Goal: Information Seeking & Learning: Learn about a topic

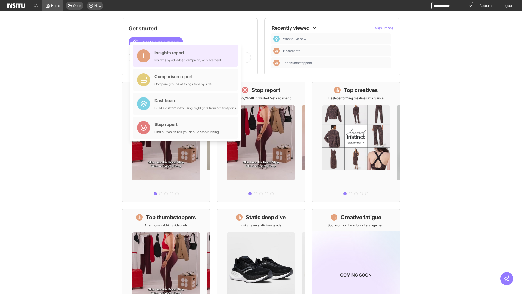
click at [187, 56] on div "Insights report Insights by ad, adset, campaign, or placement" at bounding box center [187, 55] width 67 height 13
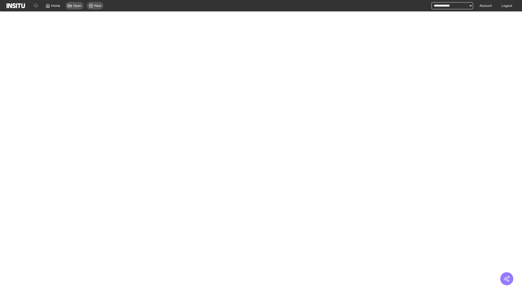
select select "**"
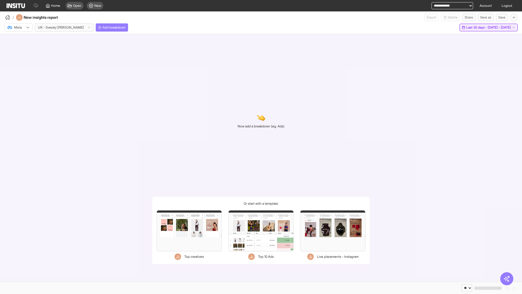
click at [477, 27] on span "Last 30 days - [DATE] - [DATE]" at bounding box center [488, 27] width 45 height 4
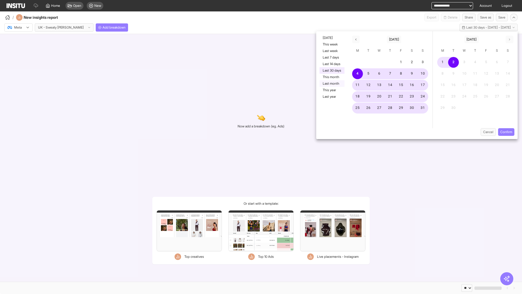
click at [332, 83] on button "Last month" at bounding box center [332, 83] width 25 height 7
